Goal: Information Seeking & Learning: Learn about a topic

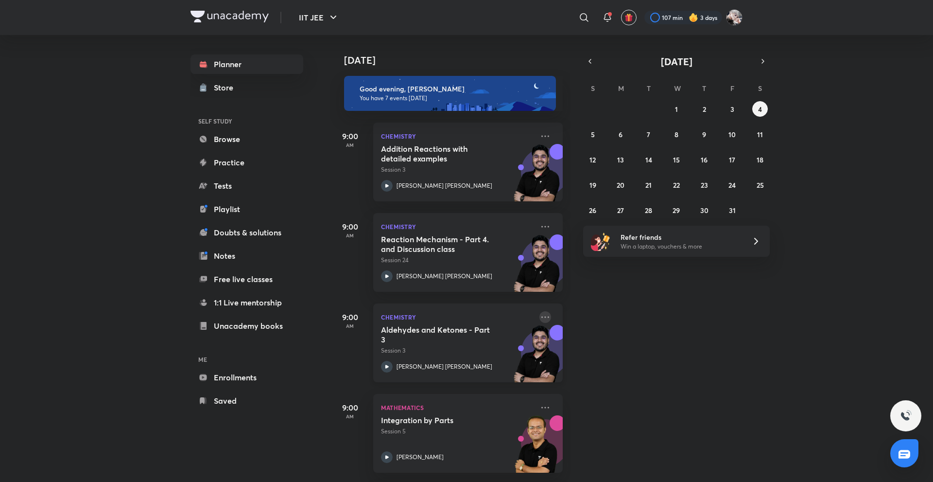
click at [541, 317] on icon at bounding box center [545, 316] width 8 height 1
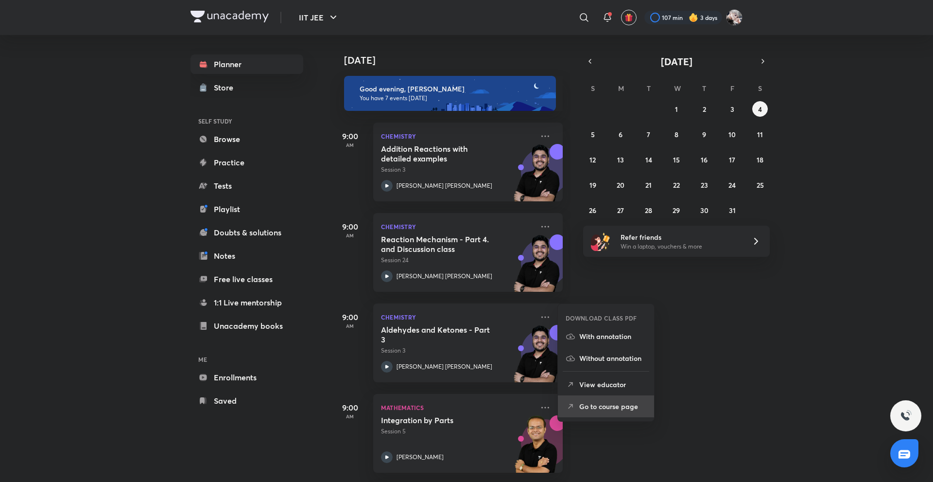
click at [617, 411] on p "Go to course page" at bounding box center [612, 406] width 67 height 10
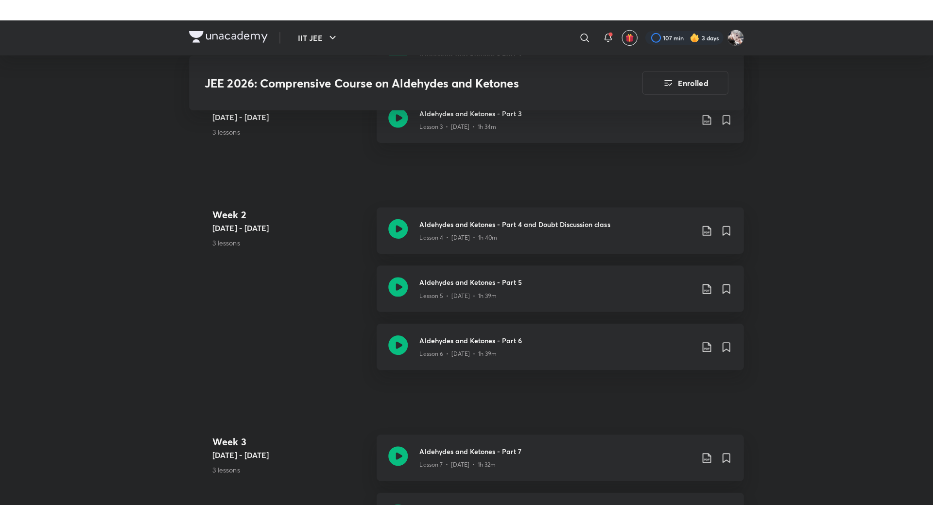
scroll to position [707, 0]
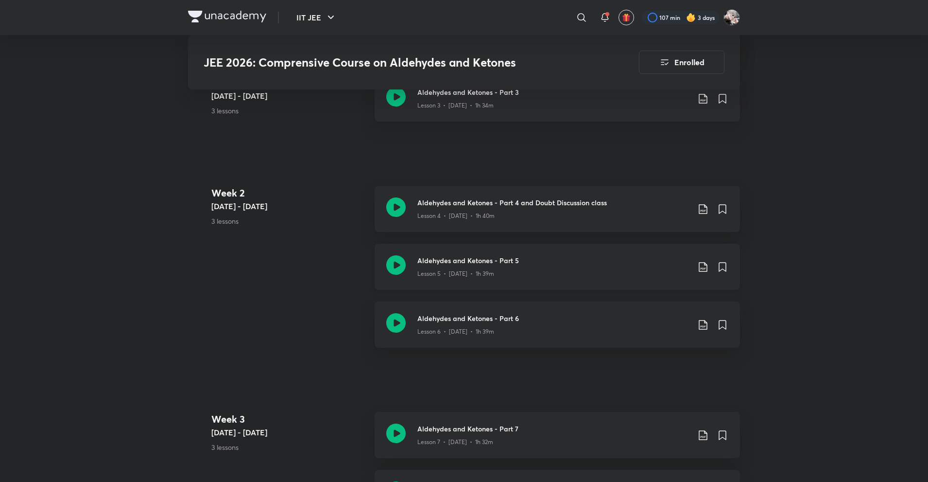
click at [452, 277] on p "Lesson 5 • [DATE] • 1h 39m" at bounding box center [455, 273] width 77 height 9
